Goal: Task Accomplishment & Management: Manage account settings

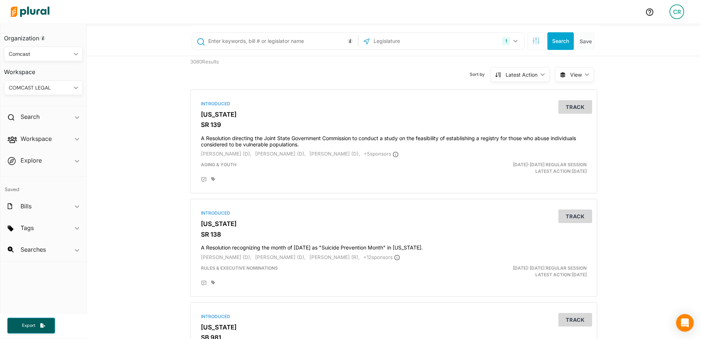
click at [262, 43] on input "text" at bounding box center [282, 41] width 149 height 14
type input "2551"
click at [514, 42] on icon "button" at bounding box center [516, 41] width 4 height 3
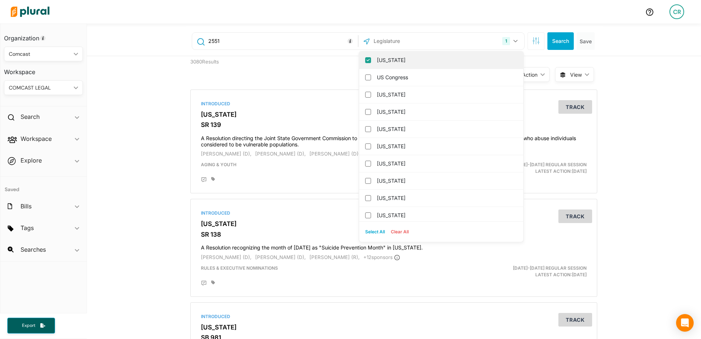
click at [366, 59] on input "[US_STATE]" at bounding box center [368, 60] width 6 height 6
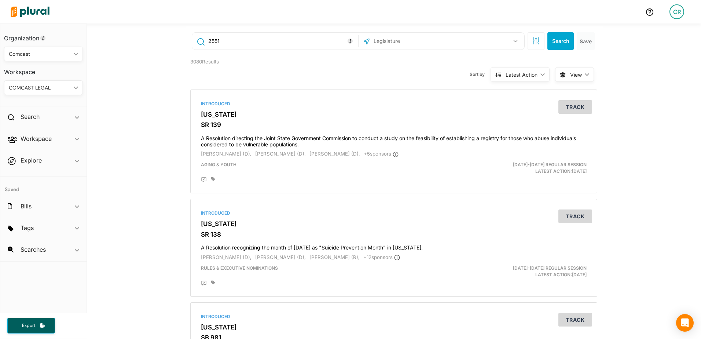
click at [393, 42] on input "text" at bounding box center [412, 41] width 79 height 14
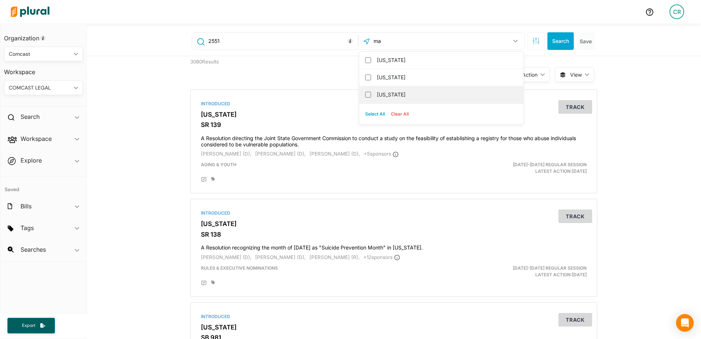
type input "ma"
click at [385, 91] on label "[US_STATE]" at bounding box center [446, 94] width 139 height 11
click at [371, 92] on input "[US_STATE]" at bounding box center [368, 95] width 6 height 6
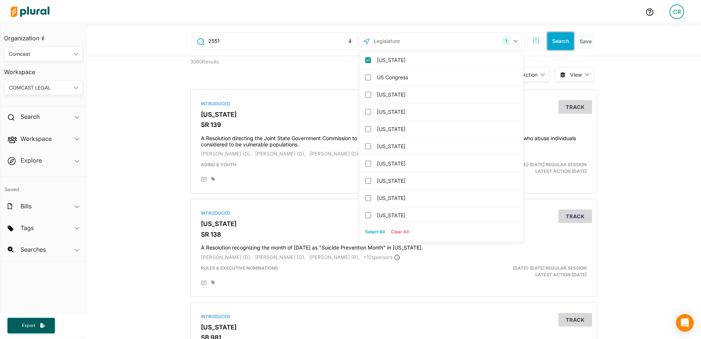
click at [557, 45] on button "Search" at bounding box center [561, 41] width 26 height 18
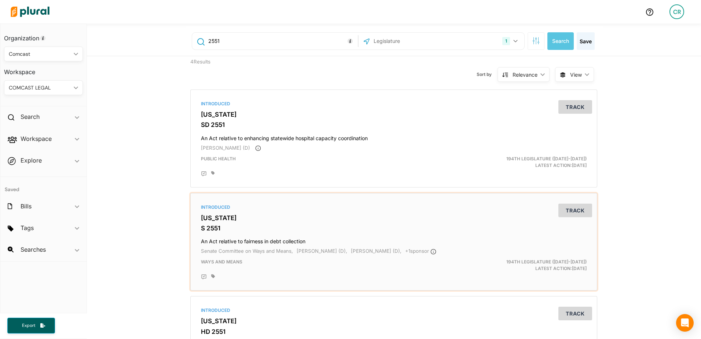
click at [234, 219] on h3 "[US_STATE]" at bounding box center [394, 217] width 386 height 7
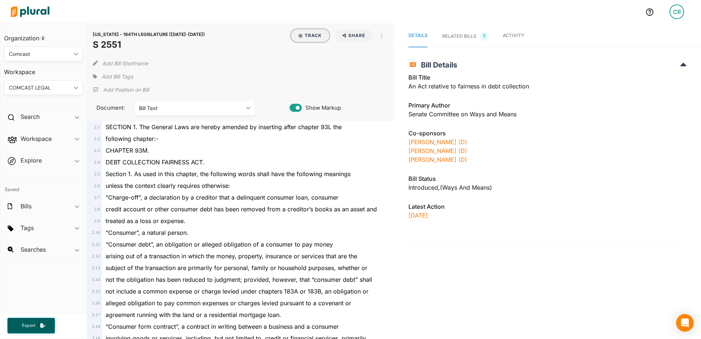
click at [303, 36] on button "Track" at bounding box center [310, 35] width 38 height 12
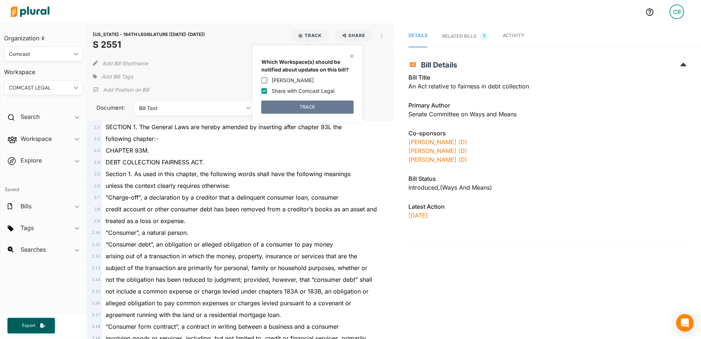
click at [308, 109] on button "TRACK" at bounding box center [308, 107] width 92 height 13
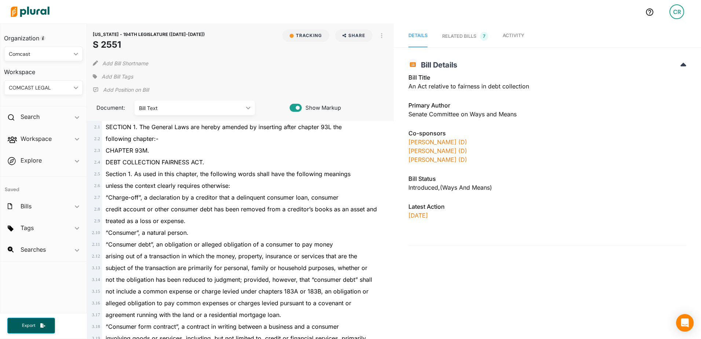
click at [102, 78] on span "Add Bill Tags" at bounding box center [118, 76] width 32 height 7
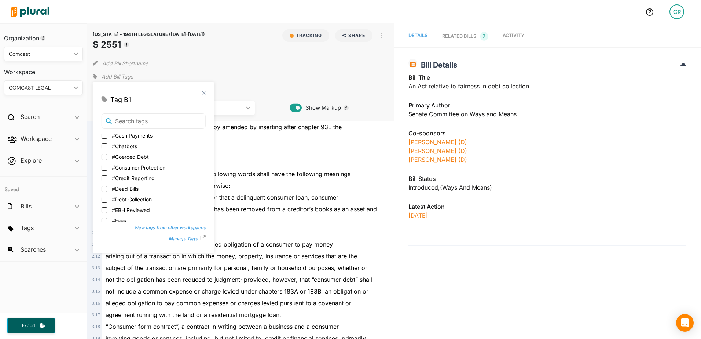
scroll to position [37, 0]
click at [128, 185] on span "#Debt Collection" at bounding box center [132, 187] width 40 height 8
click at [107, 185] on input "#Debt Collection" at bounding box center [105, 187] width 6 height 6
checkbox input "true"
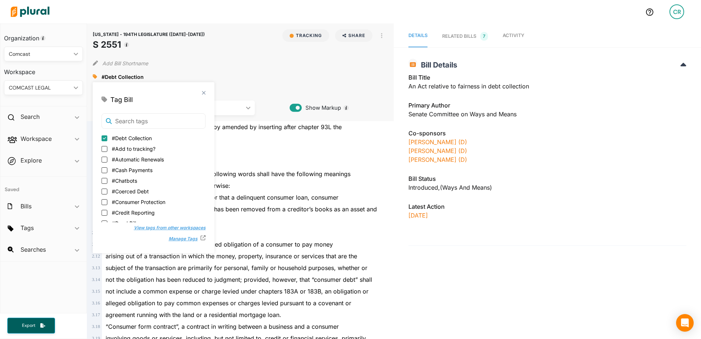
click at [234, 74] on div "#Debt Collection close" at bounding box center [241, 76] width 296 height 11
click at [247, 127] on span "SECTION 1. The General Laws are hereby amended by inserting after chapter 93L t…" at bounding box center [224, 126] width 236 height 7
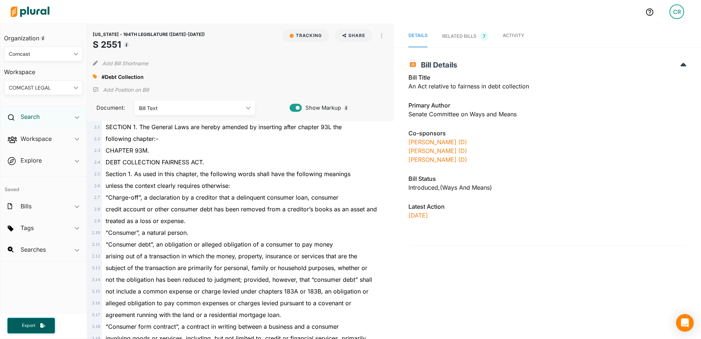
click at [37, 119] on h2 "Search" at bounding box center [30, 117] width 19 height 8
click at [32, 133] on h4 "Bills" at bounding box center [45, 133] width 68 height 7
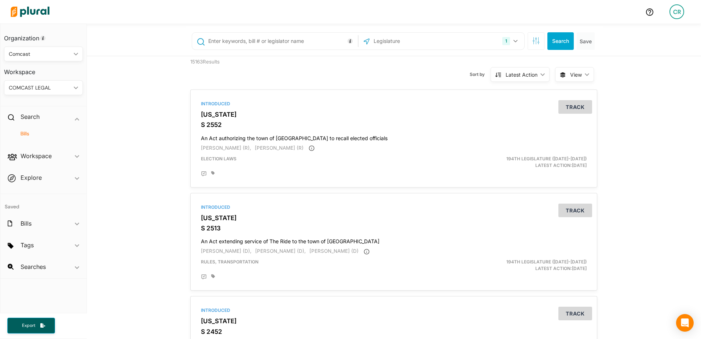
click at [271, 41] on input "text" at bounding box center [282, 41] width 149 height 14
type input "1731"
click at [461, 38] on div "1 [US_STATE] [GEOGRAPHIC_DATA] Congress [US_STATE] [US_STATE] [US_STATE] [US_ST…" at bounding box center [442, 41] width 162 height 14
click at [514, 41] on icon "button" at bounding box center [516, 41] width 4 height 3
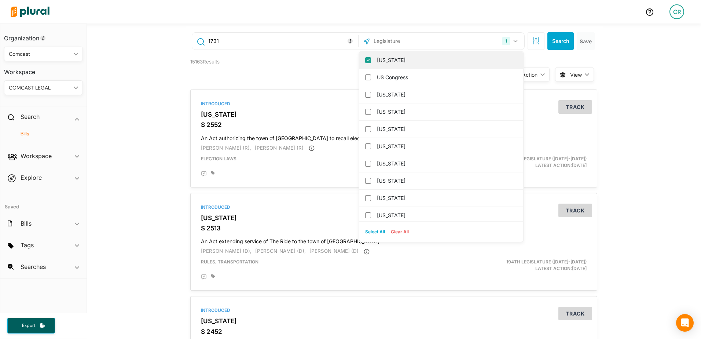
click at [406, 60] on label "[US_STATE]" at bounding box center [446, 60] width 139 height 11
click at [371, 60] on input "[US_STATE]" at bounding box center [368, 60] width 6 height 6
click at [409, 45] on input "text" at bounding box center [412, 41] width 79 height 14
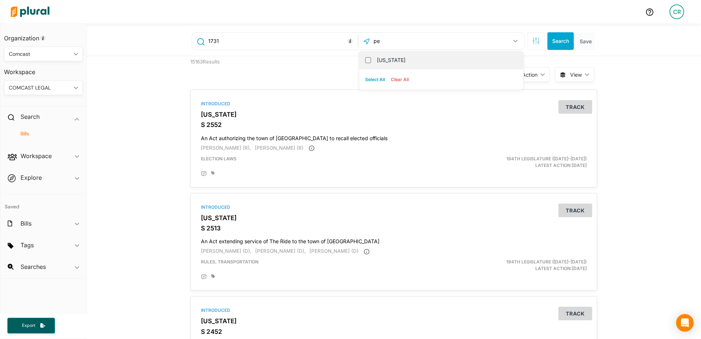
type input "pe"
click at [395, 62] on label "[US_STATE]" at bounding box center [446, 60] width 139 height 11
click at [371, 62] on input "[US_STATE]" at bounding box center [368, 60] width 6 height 6
checkbox input "true"
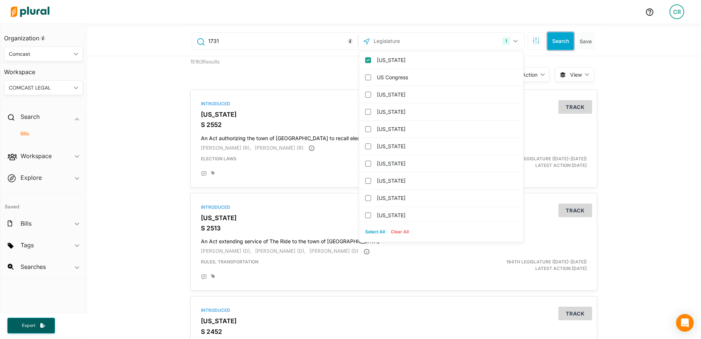
click at [552, 46] on button "Search" at bounding box center [561, 41] width 26 height 18
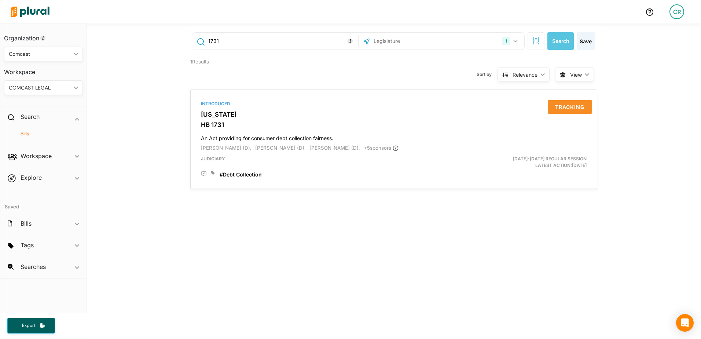
click at [300, 45] on input "1731" at bounding box center [282, 41] width 149 height 14
type input "2559"
click at [503, 39] on div "1" at bounding box center [507, 41] width 8 height 8
click at [460, 40] on div "1 [US_STATE] [GEOGRAPHIC_DATA] Congress [US_STATE] [US_STATE] [US_STATE] [US_ST…" at bounding box center [442, 41] width 162 height 14
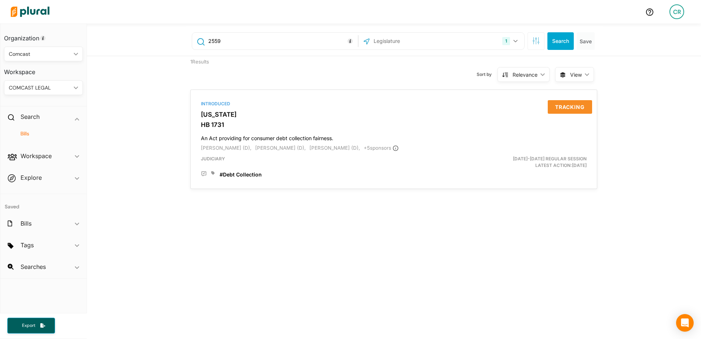
click at [437, 40] on input "text" at bounding box center [412, 41] width 79 height 14
type input "mas"
click at [416, 63] on label "[US_STATE]" at bounding box center [446, 60] width 139 height 11
click at [371, 63] on input "[US_STATE]" at bounding box center [368, 60] width 6 height 6
checkbox input "true"
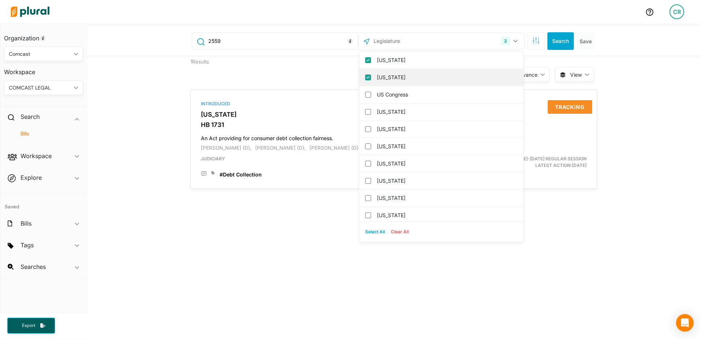
click at [401, 77] on label "[US_STATE]" at bounding box center [446, 77] width 139 height 11
click at [371, 77] on input "[US_STATE]" at bounding box center [368, 77] width 6 height 6
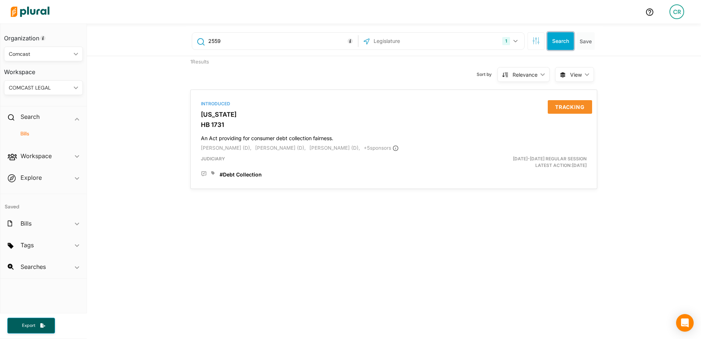
click at [548, 39] on button "Search" at bounding box center [561, 41] width 26 height 18
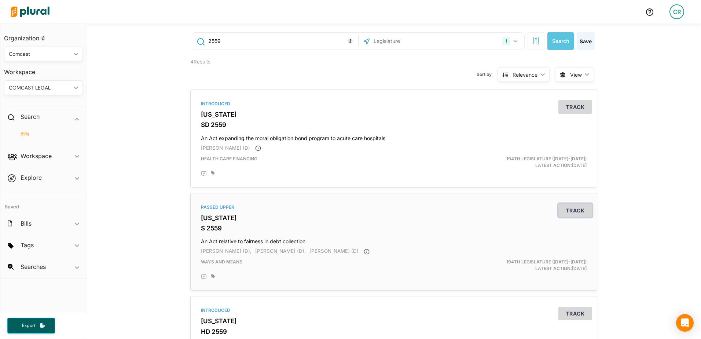
click at [569, 214] on button "Track" at bounding box center [576, 211] width 34 height 14
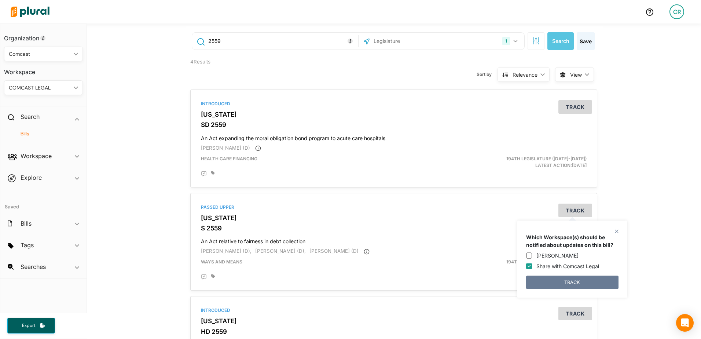
click at [581, 281] on button "TRACK" at bounding box center [572, 282] width 92 height 13
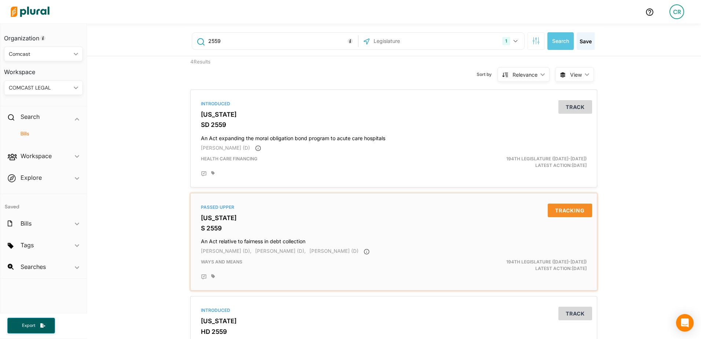
click at [211, 276] on icon at bounding box center [213, 276] width 4 height 4
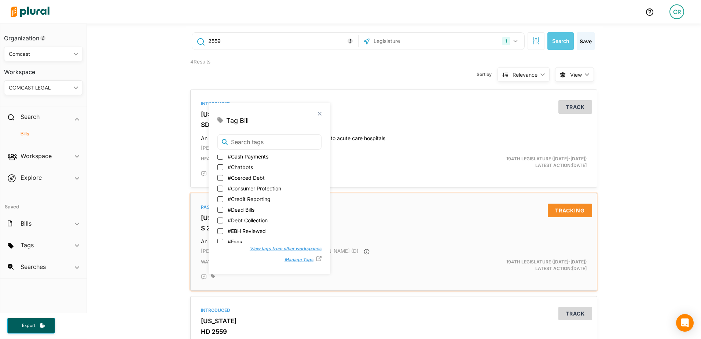
scroll to position [37, 0]
click at [237, 205] on span "#Debt Collection" at bounding box center [248, 208] width 40 height 8
click at [223, 205] on input "#Debt Collection" at bounding box center [221, 207] width 6 height 6
checkbox input "true"
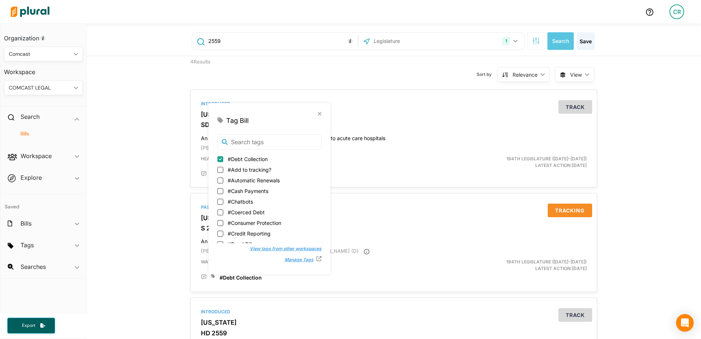
click at [167, 205] on div "4 Results Sort by Relevance ic_keyboard_arrow_down Relevance Latest Action Late…" at bounding box center [394, 280] width 614 height 448
